Goal: Use online tool/utility

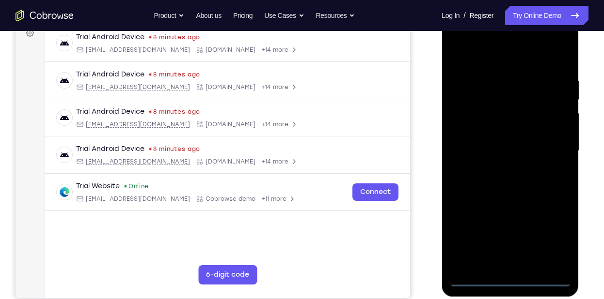
scroll to position [153, 0]
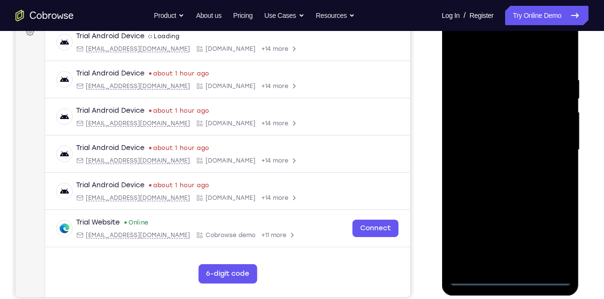
click at [505, 280] on div at bounding box center [510, 150] width 122 height 271
click at [553, 233] on div at bounding box center [510, 150] width 122 height 271
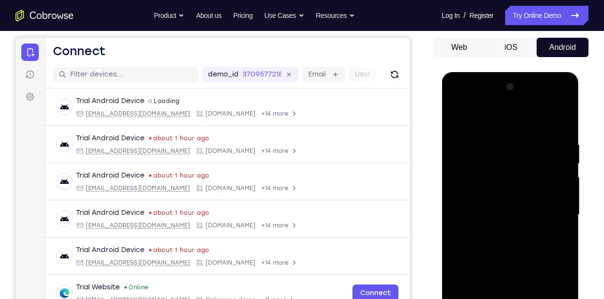
scroll to position [88, 0]
click at [516, 122] on div at bounding box center [510, 215] width 122 height 271
click at [546, 215] on div at bounding box center [510, 215] width 122 height 271
click at [499, 231] on div at bounding box center [510, 215] width 122 height 271
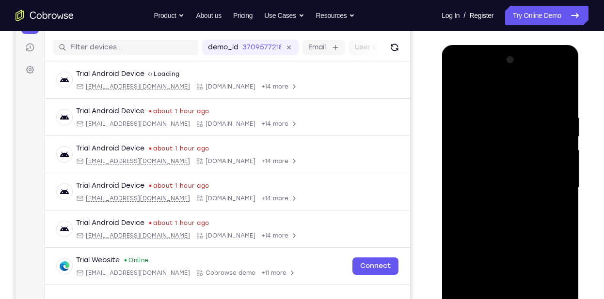
scroll to position [116, 0]
click at [512, 178] on div at bounding box center [510, 187] width 122 height 271
click at [511, 164] on div at bounding box center [510, 187] width 122 height 271
click at [512, 182] on div at bounding box center [510, 187] width 122 height 271
click at [513, 216] on div at bounding box center [510, 187] width 122 height 271
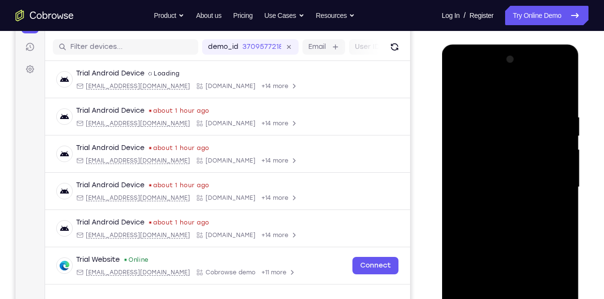
click at [545, 206] on div at bounding box center [510, 187] width 122 height 271
click at [541, 210] on div at bounding box center [510, 187] width 122 height 271
click at [521, 86] on div at bounding box center [510, 187] width 122 height 271
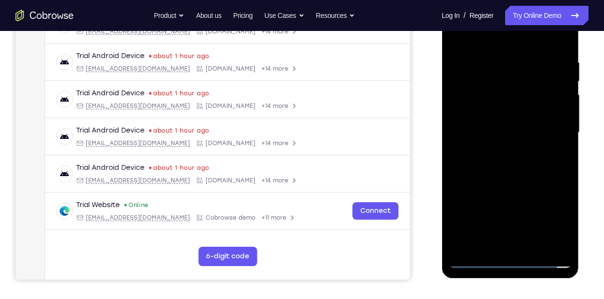
scroll to position [171, 0]
click at [536, 177] on div at bounding box center [510, 132] width 122 height 271
click at [556, 154] on div at bounding box center [510, 132] width 122 height 271
click at [567, 180] on div at bounding box center [510, 132] width 122 height 271
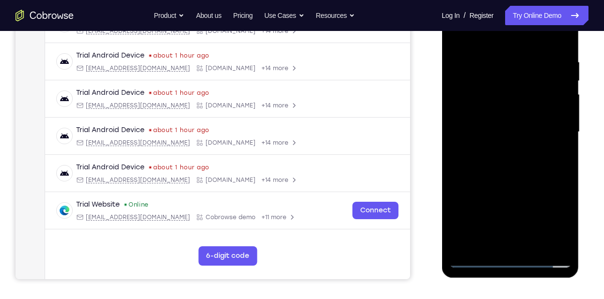
drag, startPoint x: 539, startPoint y: 182, endPoint x: 541, endPoint y: 150, distance: 32.0
click at [541, 150] on div at bounding box center [510, 132] width 122 height 271
click at [565, 235] on div at bounding box center [510, 132] width 122 height 271
click at [567, 233] on div at bounding box center [510, 132] width 122 height 271
drag, startPoint x: 563, startPoint y: 188, endPoint x: 563, endPoint y: 159, distance: 28.6
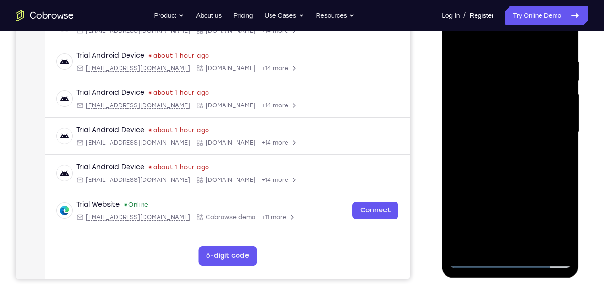
click at [563, 159] on div at bounding box center [510, 132] width 122 height 271
click at [564, 209] on div at bounding box center [510, 132] width 122 height 271
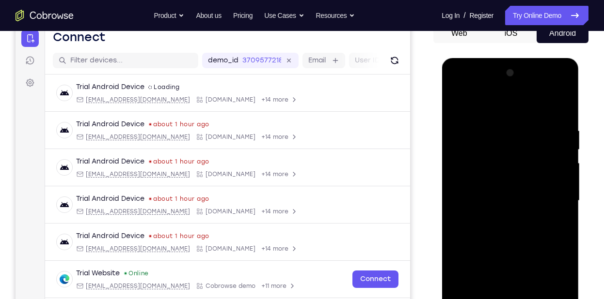
scroll to position [101, 0]
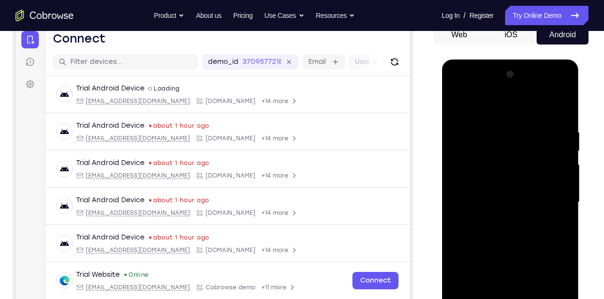
drag, startPoint x: 551, startPoint y: 241, endPoint x: 546, endPoint y: 250, distance: 9.6
click at [546, 250] on div at bounding box center [510, 202] width 122 height 271
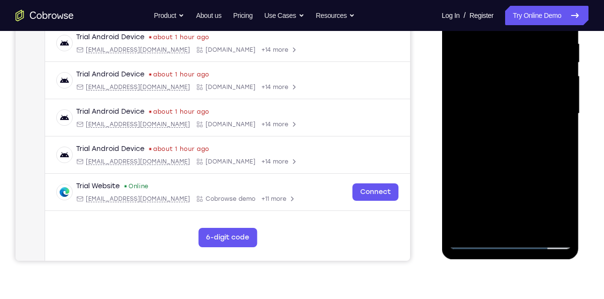
scroll to position [197, 0]
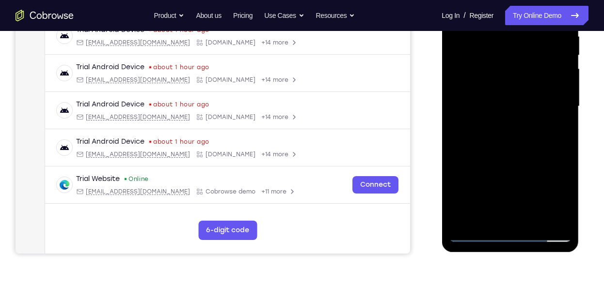
click at [529, 220] on div at bounding box center [510, 106] width 122 height 271
click at [533, 219] on div at bounding box center [510, 106] width 122 height 271
click at [539, 154] on div at bounding box center [510, 106] width 122 height 271
click at [513, 160] on div at bounding box center [510, 106] width 122 height 271
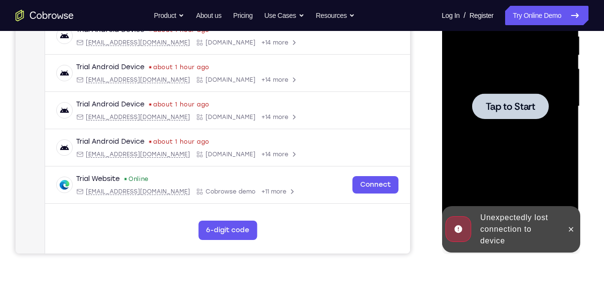
scroll to position [144, 0]
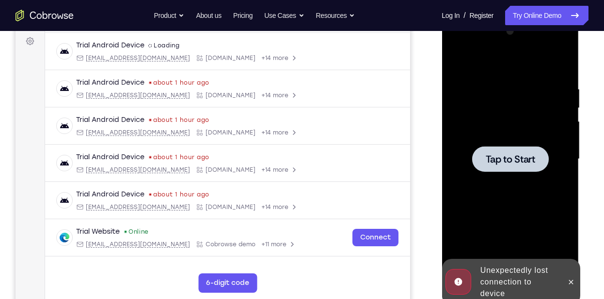
click at [514, 156] on span "Tap to Start" at bounding box center [509, 160] width 49 height 10
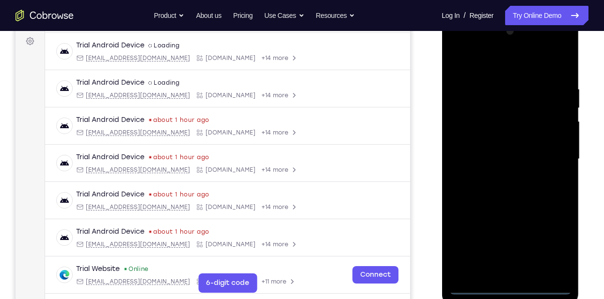
click at [503, 286] on div at bounding box center [510, 159] width 122 height 271
click at [549, 254] on div at bounding box center [510, 159] width 122 height 271
click at [551, 243] on div at bounding box center [510, 159] width 122 height 271
click at [517, 65] on div at bounding box center [510, 159] width 122 height 271
click at [545, 153] on div at bounding box center [510, 159] width 122 height 271
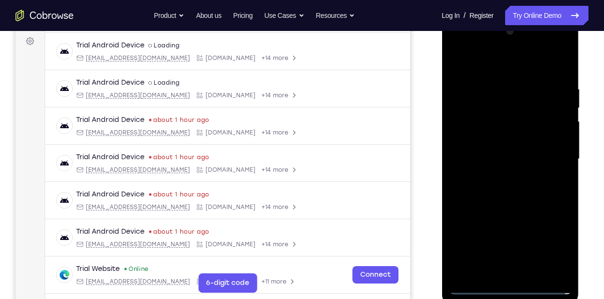
click at [495, 178] on div at bounding box center [510, 159] width 122 height 271
click at [501, 148] on div at bounding box center [510, 159] width 122 height 271
click at [499, 132] on div at bounding box center [510, 159] width 122 height 271
click at [483, 172] on div at bounding box center [510, 159] width 122 height 271
click at [483, 160] on div at bounding box center [510, 159] width 122 height 271
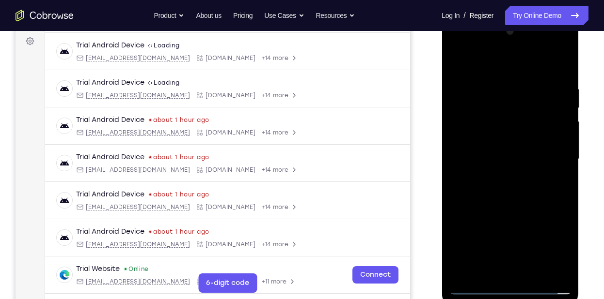
click at [507, 188] on div at bounding box center [510, 159] width 122 height 271
click at [525, 189] on div at bounding box center [510, 159] width 122 height 271
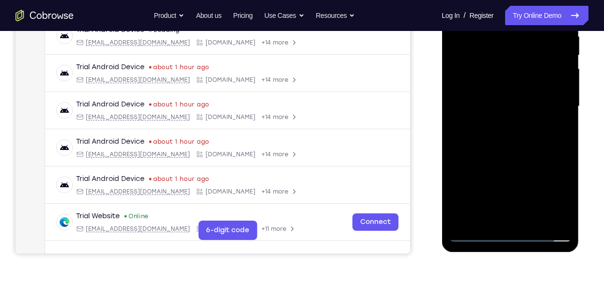
click at [522, 149] on div at bounding box center [510, 106] width 122 height 271
click at [566, 148] on div at bounding box center [510, 106] width 122 height 271
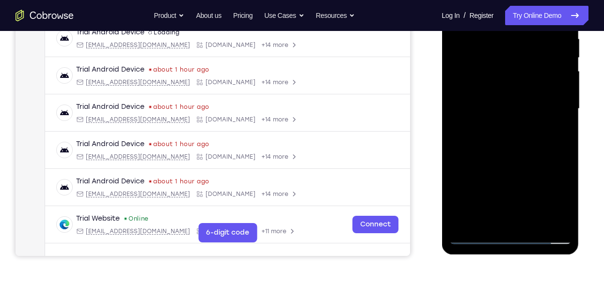
scroll to position [193, 0]
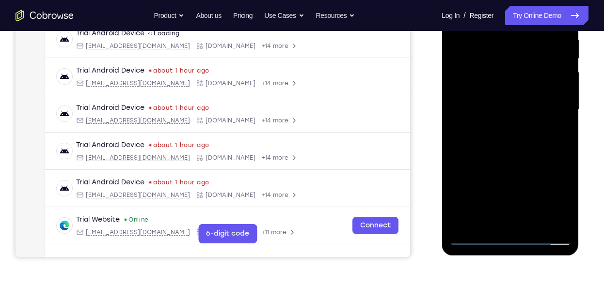
click at [459, 149] on div at bounding box center [510, 109] width 122 height 271
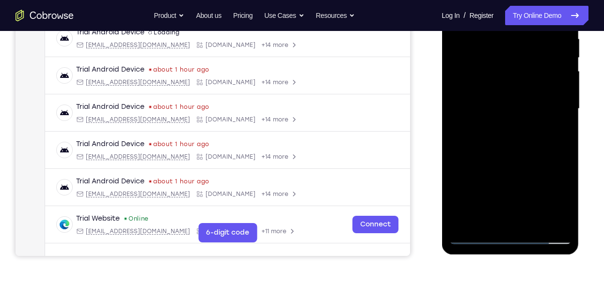
scroll to position [196, 0]
